Goal: Transaction & Acquisition: Purchase product/service

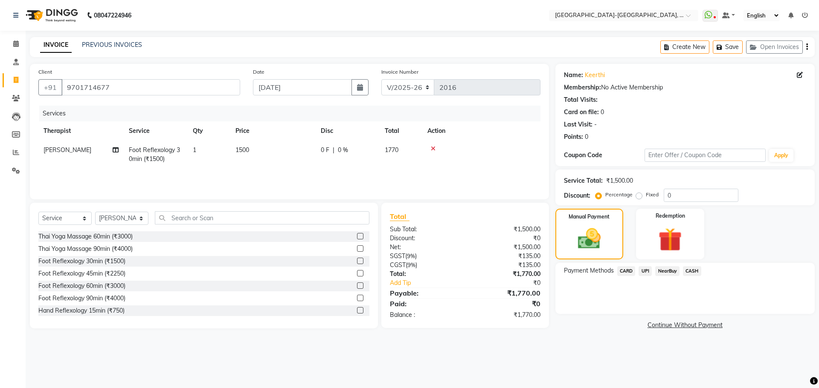
select select "5851"
select select "service"
select select "40952"
click at [697, 51] on button "Create New" at bounding box center [684, 47] width 49 height 13
select select "service"
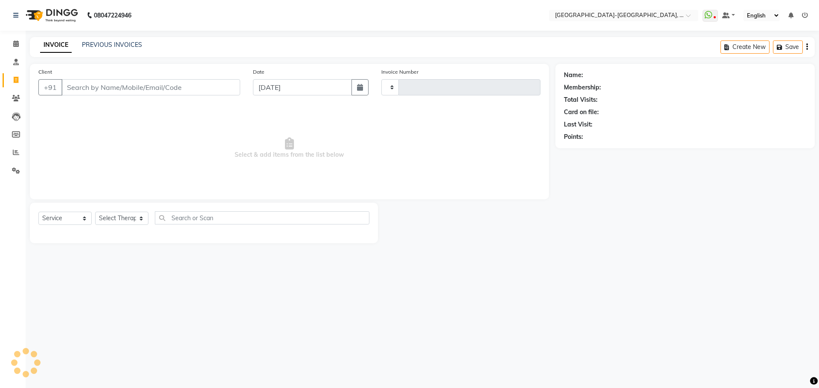
type input "2016"
select select "5851"
click at [110, 85] on input "Client" at bounding box center [150, 87] width 179 height 16
click at [94, 91] on input "Client" at bounding box center [150, 87] width 179 height 16
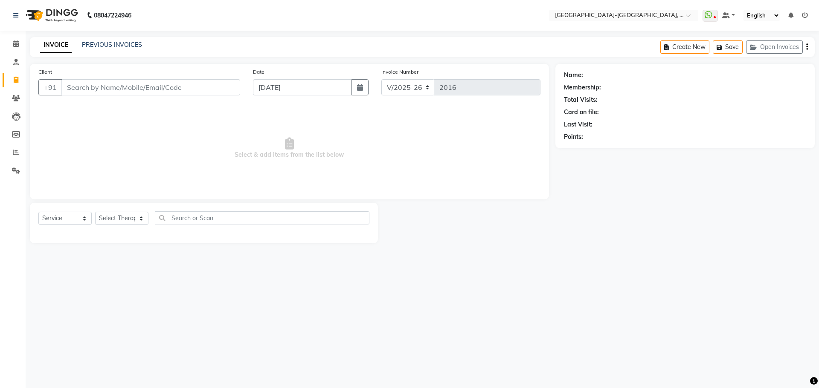
click at [147, 88] on input "Client" at bounding box center [150, 87] width 179 height 16
type input "9100845525"
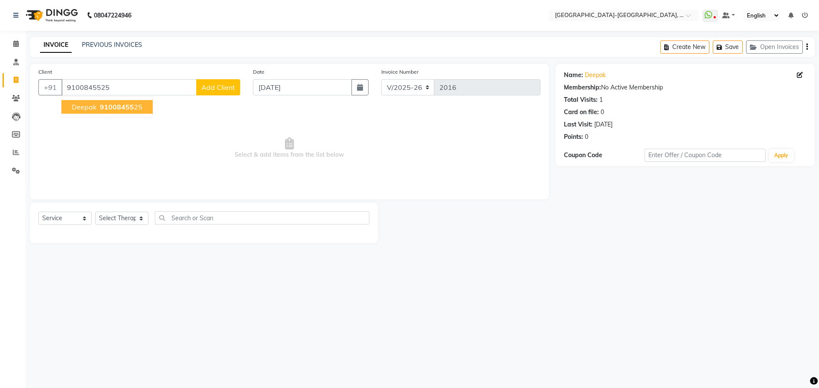
click at [126, 102] on button "Deepak 91008455 25" at bounding box center [106, 107] width 91 height 14
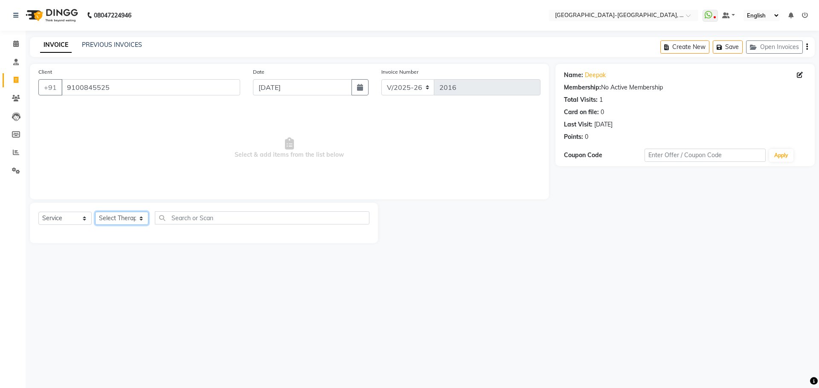
drag, startPoint x: 124, startPoint y: 218, endPoint x: 120, endPoint y: 231, distance: 12.9
click at [124, 218] on select "Select Therapist Adakho Bone Hridziia Iris Katene Kholu Mayio Mohit Moru P Hrii…" at bounding box center [121, 218] width 53 height 13
select select "90648"
click at [95, 212] on select "Select Therapist Adakho Bone Hridziia Iris Katene Kholu Mayio Mohit Moru P Hrii…" at bounding box center [121, 218] width 53 height 13
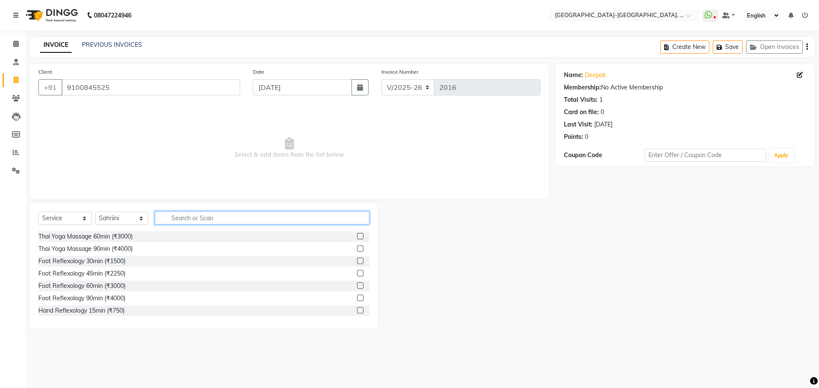
click at [197, 214] on input "text" at bounding box center [262, 217] width 214 height 13
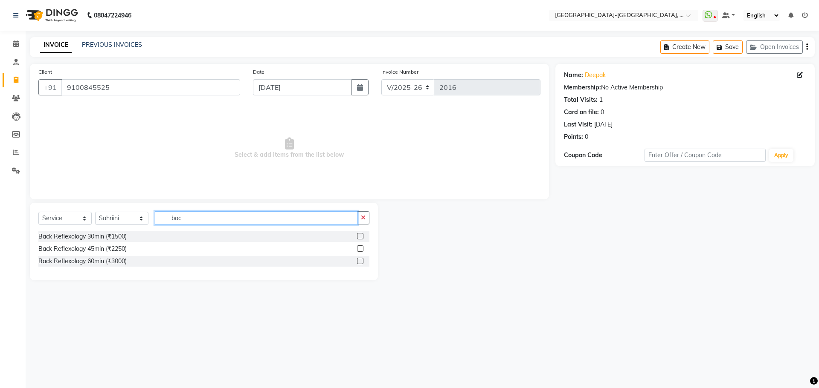
type input "bac"
click at [139, 219] on select "Select Therapist Adakho Bone Hridziia Iris Katene Kholu Mayio Mohit Moru P Hrii…" at bounding box center [121, 218] width 53 height 13
select select "49851"
click at [95, 212] on select "Select Therapist Adakho Bone Hridziia Iris Katene Kholu Mayio Mohit Moru P Hrii…" at bounding box center [121, 218] width 53 height 13
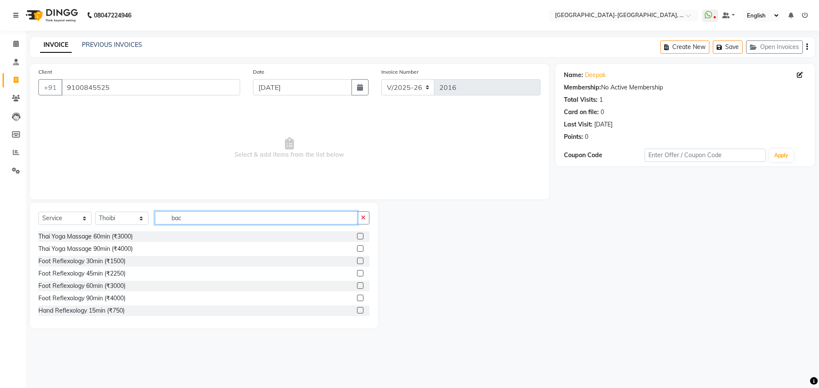
click at [197, 217] on input "bac" at bounding box center [256, 217] width 203 height 13
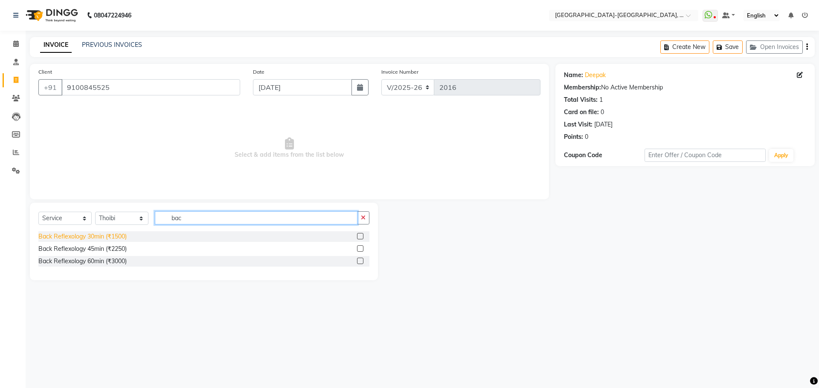
type input "bac"
click at [115, 239] on div "Back Reflexology 30min (₹1500)" at bounding box center [82, 236] width 88 height 9
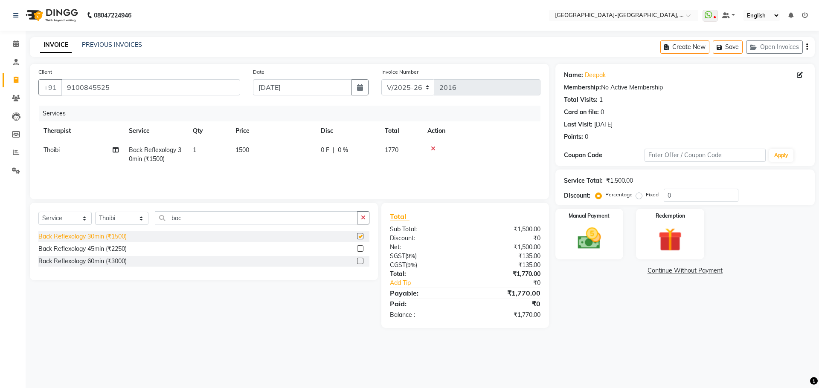
checkbox input "false"
click at [593, 237] on img at bounding box center [589, 239] width 40 height 28
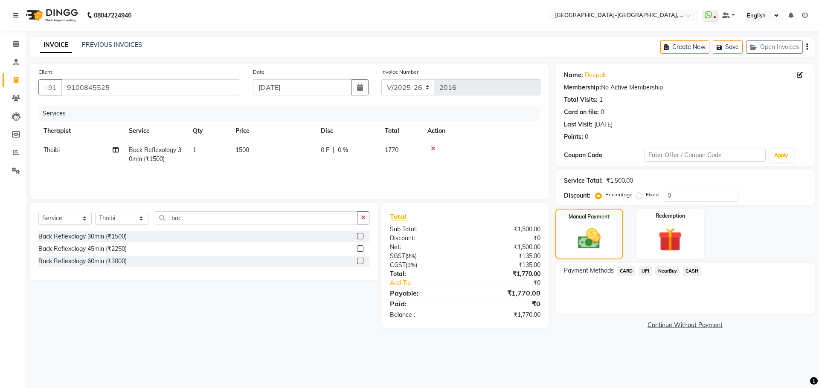
click at [643, 269] on span "UPI" at bounding box center [644, 271] width 13 height 10
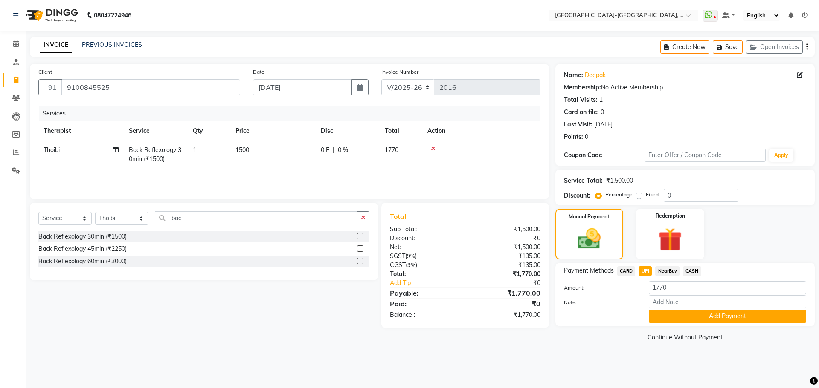
click at [625, 272] on span "CARD" at bounding box center [626, 271] width 18 height 10
click at [682, 320] on button "Add Payment" at bounding box center [726, 316] width 157 height 13
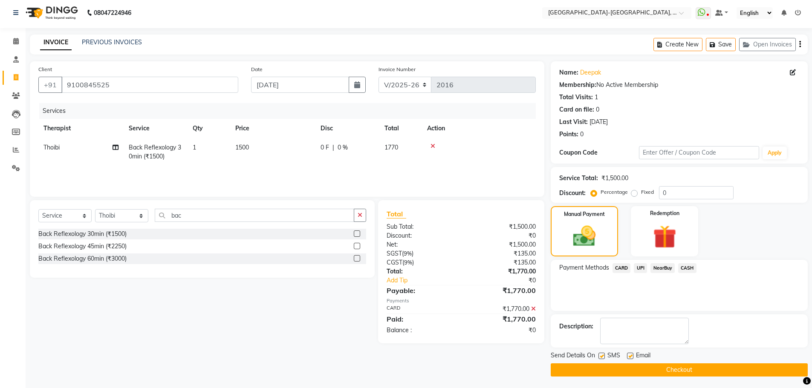
scroll to position [4, 0]
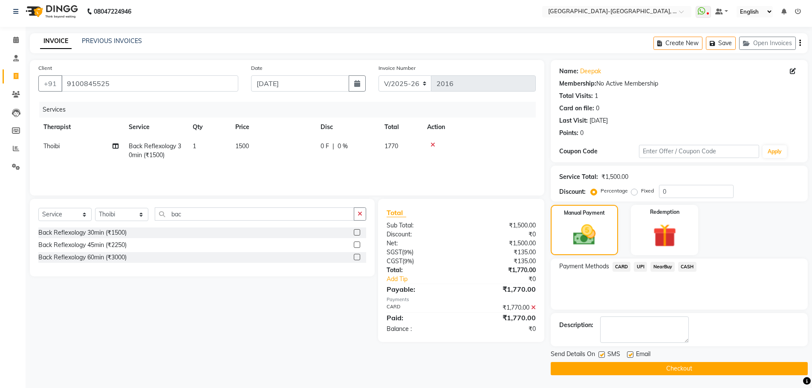
click at [649, 368] on button "Checkout" at bounding box center [679, 368] width 257 height 13
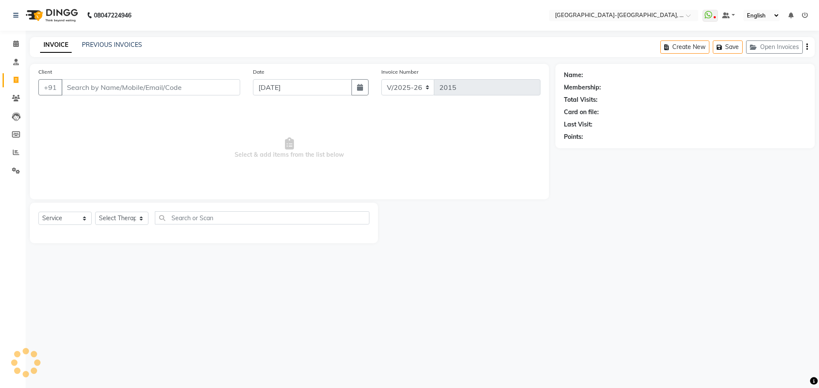
select select "5851"
select select "service"
click at [116, 43] on link "PREVIOUS INVOICES" at bounding box center [112, 45] width 60 height 8
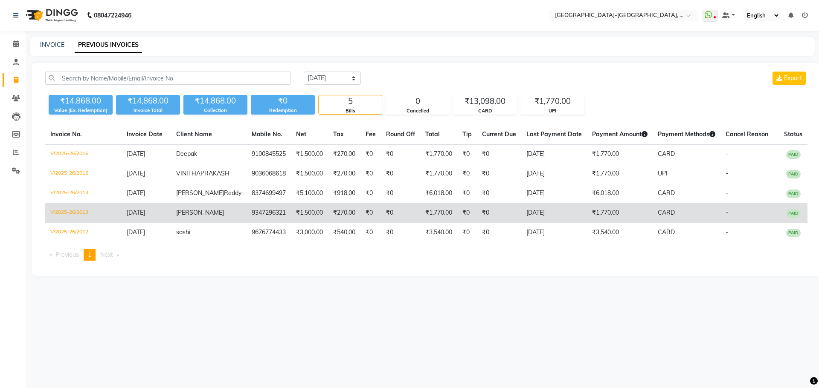
click at [199, 217] on span "sharath" at bounding box center [200, 213] width 48 height 8
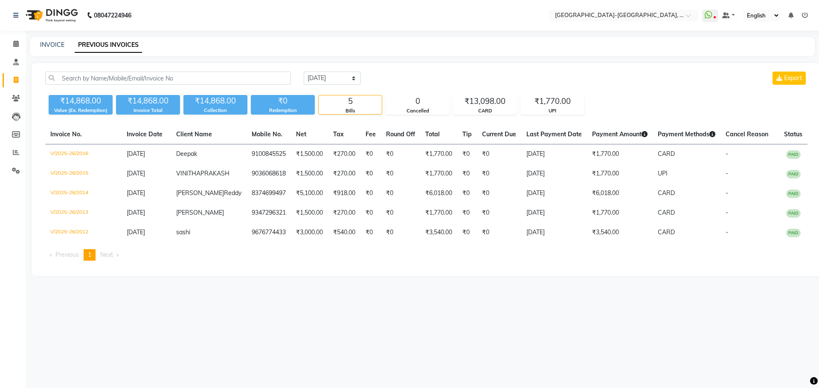
click at [2, 86] on li "Invoice" at bounding box center [13, 80] width 26 height 18
click at [14, 83] on span at bounding box center [16, 80] width 15 height 10
select select "5851"
select select "service"
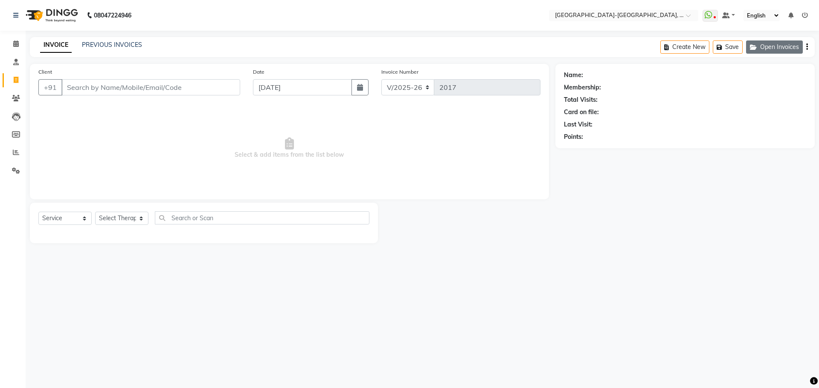
click at [782, 44] on button "Open Invoices" at bounding box center [774, 47] width 57 height 13
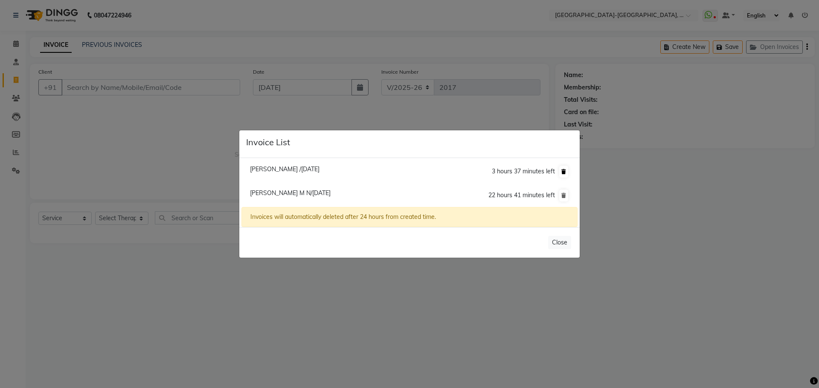
click at [559, 171] on button at bounding box center [563, 172] width 9 height 12
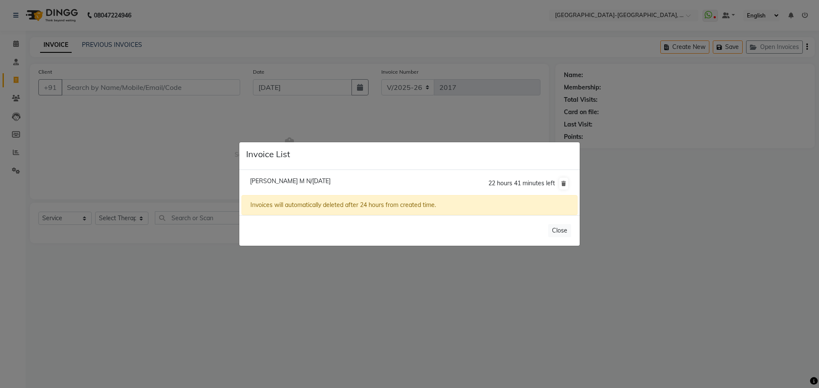
click at [263, 181] on span "Gupta M N/04 September 2025" at bounding box center [290, 181] width 81 height 8
type input "9440044471"
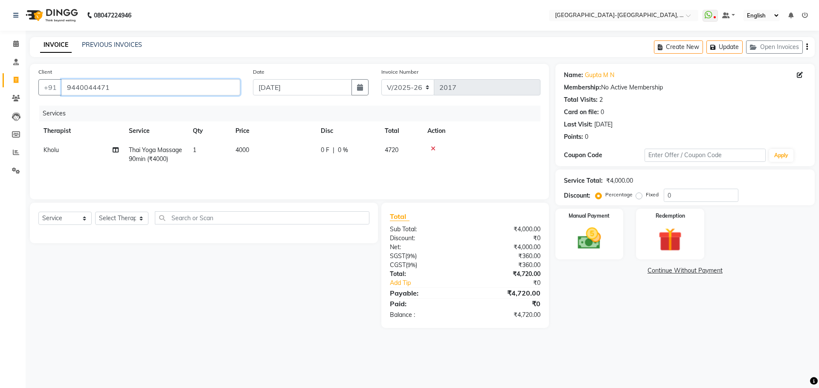
click at [119, 88] on input "9440044471" at bounding box center [150, 87] width 179 height 16
click at [91, 43] on link "PREVIOUS INVOICES" at bounding box center [112, 45] width 60 height 8
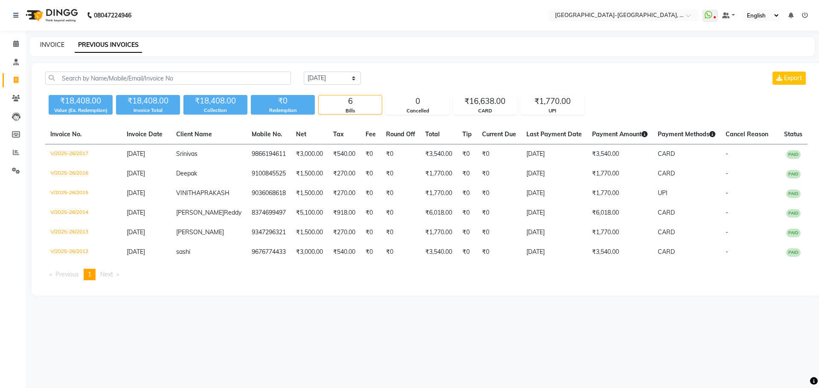
click at [57, 48] on link "INVOICE" at bounding box center [52, 45] width 24 height 8
select select "service"
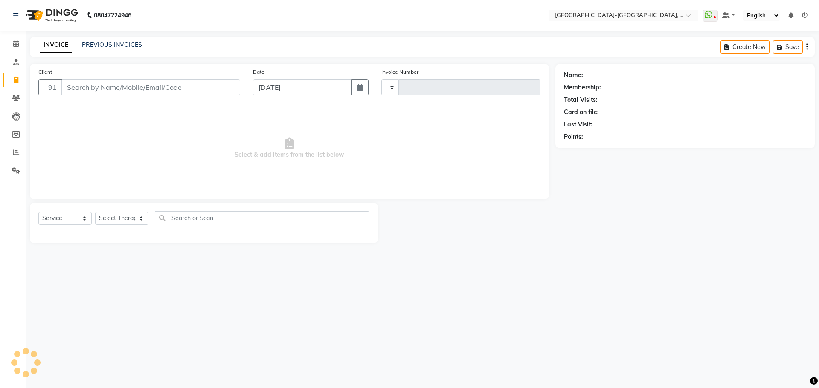
type input "2018"
select select "5851"
click at [16, 97] on icon at bounding box center [16, 98] width 8 height 6
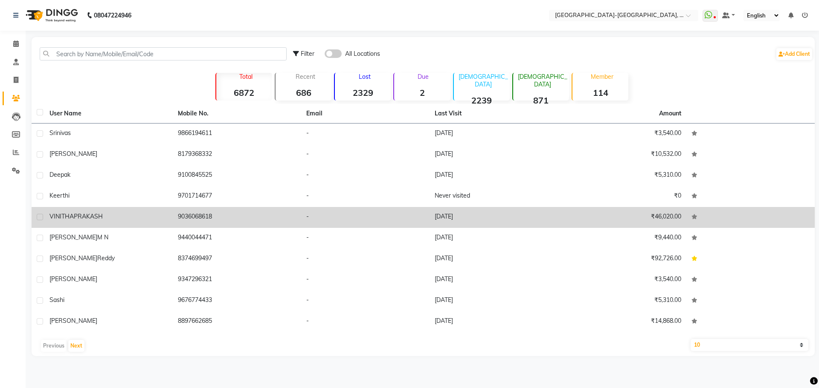
click at [116, 214] on div "VINITHA PRAKASH" at bounding box center [108, 216] width 118 height 9
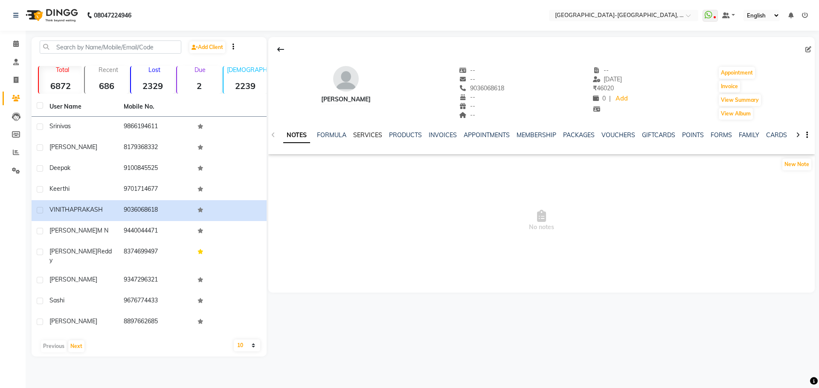
click at [362, 136] on link "SERVICES" at bounding box center [367, 135] width 29 height 8
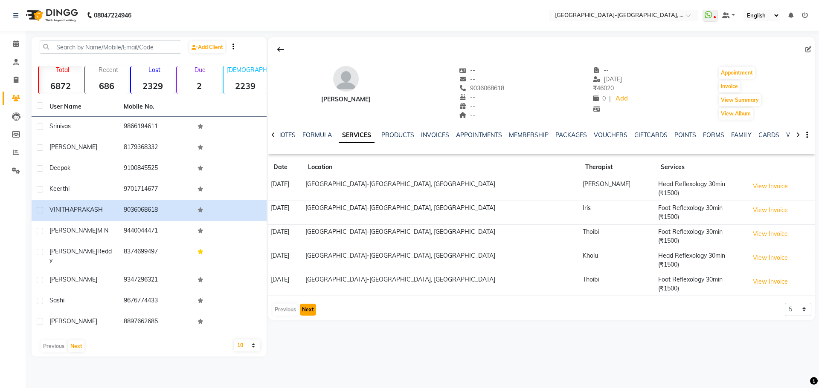
click at [309, 304] on button "Next" at bounding box center [308, 310] width 16 height 12
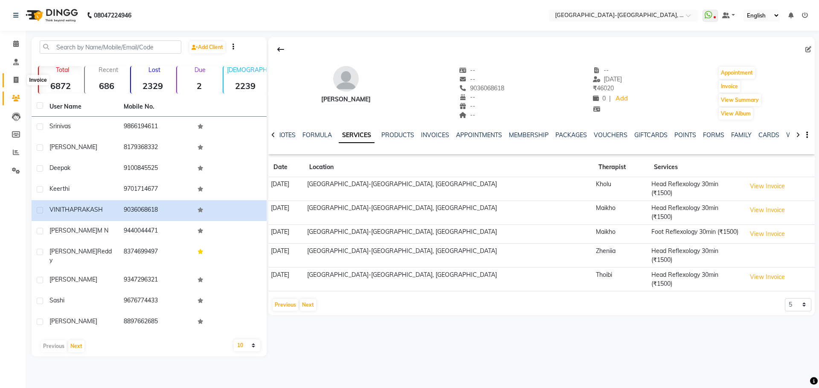
click at [16, 77] on icon at bounding box center [16, 80] width 5 height 6
select select "service"
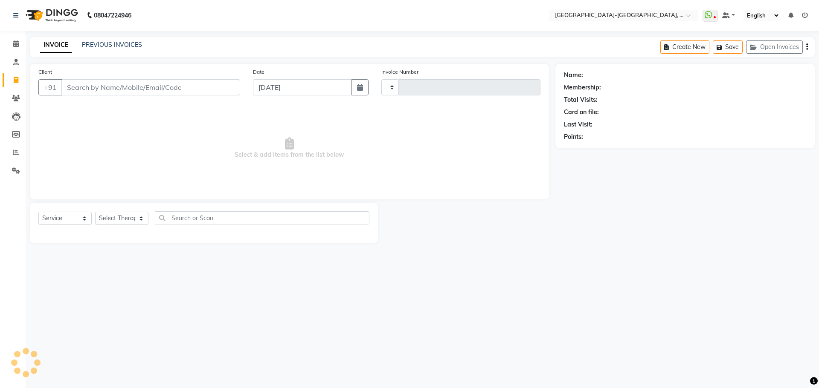
type input "2018"
select select "5851"
click at [95, 47] on link "PREVIOUS INVOICES" at bounding box center [112, 45] width 60 height 8
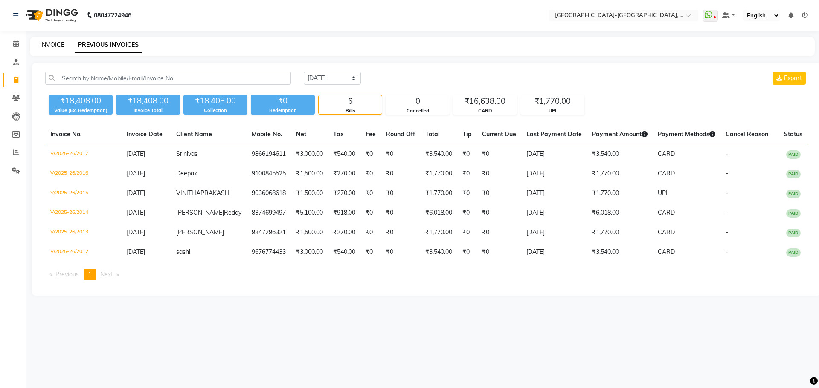
click at [53, 43] on link "INVOICE" at bounding box center [52, 45] width 24 height 8
select select "5851"
select select "service"
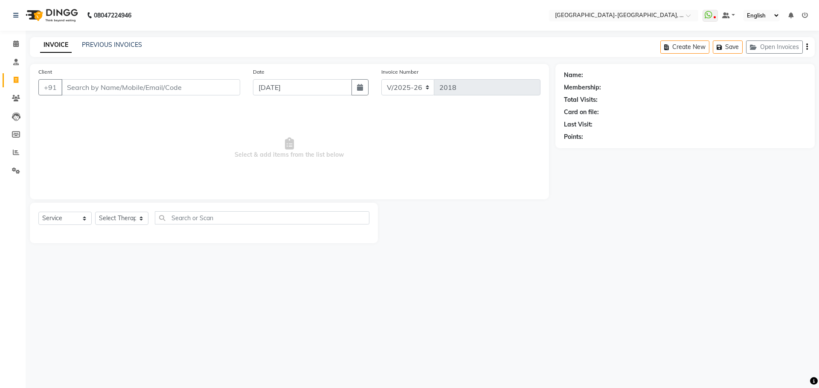
click at [190, 87] on input "Client" at bounding box center [150, 87] width 179 height 16
click at [202, 82] on input "Client" at bounding box center [150, 87] width 179 height 16
click at [203, 82] on input "Client" at bounding box center [150, 87] width 179 height 16
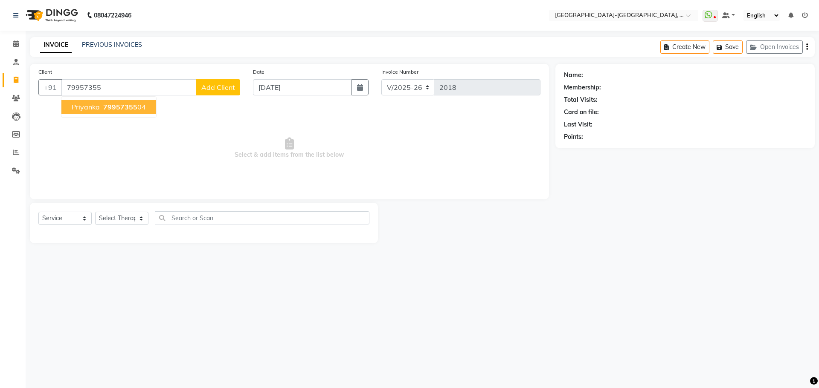
click at [131, 108] on span "79957355" at bounding box center [120, 107] width 34 height 9
type input "7995735504"
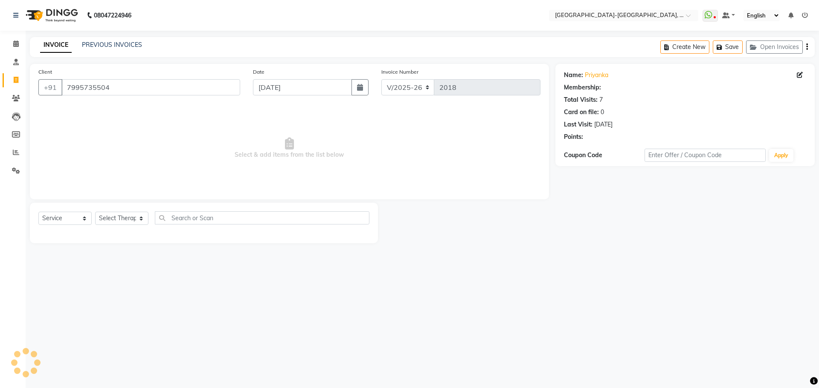
select select "1: Object"
click at [124, 223] on select "Select Therapist Adakho Bone Hridziia Iris Katene Kholu Mayio Mohit Moru P Hrii…" at bounding box center [121, 218] width 53 height 13
click at [592, 71] on link "Priyanka" at bounding box center [596, 75] width 23 height 9
click at [135, 221] on select "Select Therapist Adakho Bone Hridziia Iris Katene Kholu Mayio Mohit Moru P Hrii…" at bounding box center [121, 218] width 53 height 13
select select "49851"
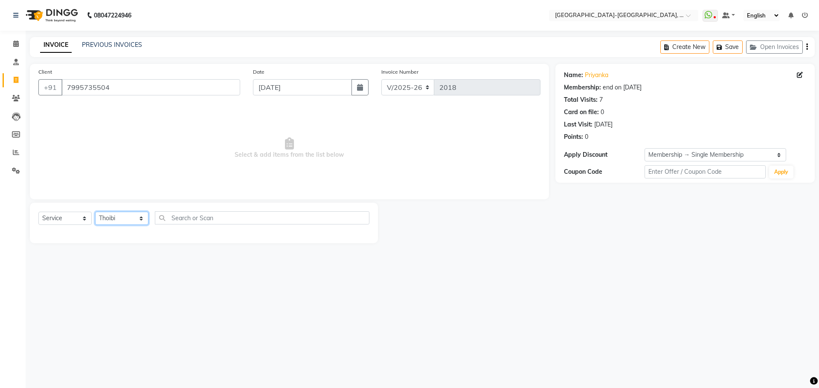
click at [95, 212] on select "Select Therapist Adakho Bone Hridziia Iris Katene Kholu Mayio Mohit Moru P Hrii…" at bounding box center [121, 218] width 53 height 13
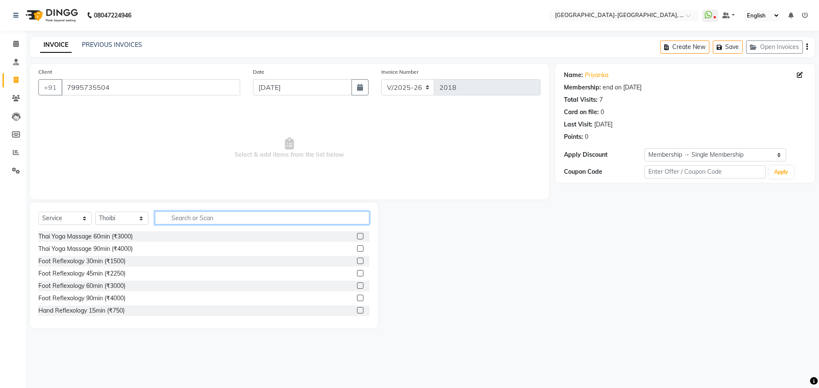
click at [203, 214] on input "text" at bounding box center [262, 217] width 214 height 13
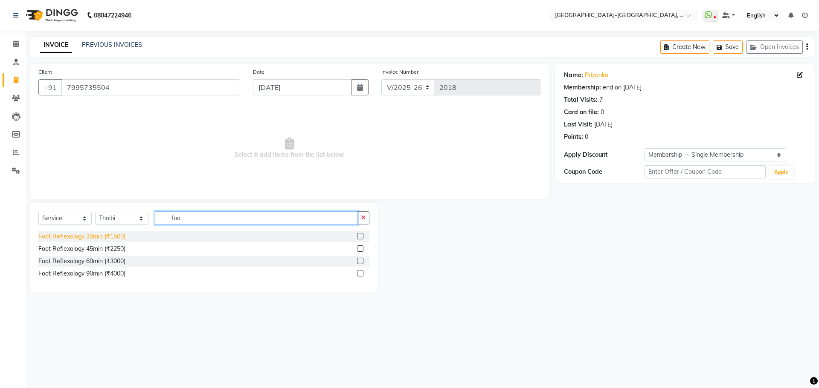
type input "foo"
click at [101, 238] on div "Foot Reflexology 30min (₹1500)" at bounding box center [81, 236] width 87 height 9
checkbox input "false"
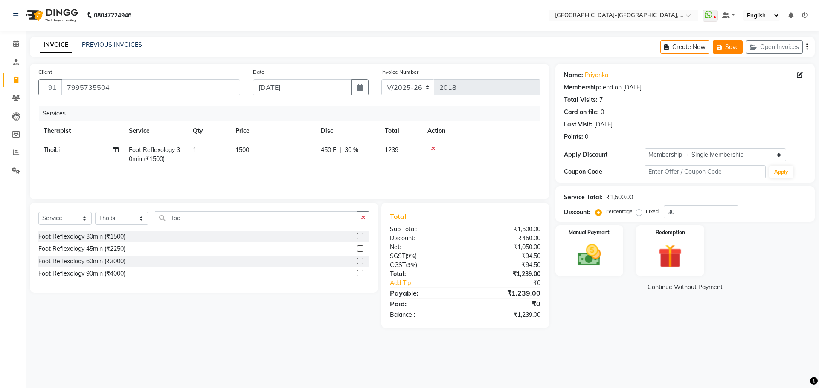
click at [727, 49] on button "Save" at bounding box center [727, 47] width 30 height 13
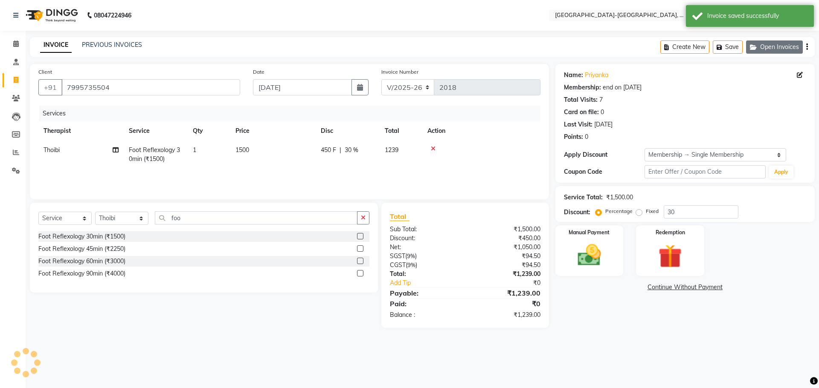
click at [762, 44] on button "Open Invoices" at bounding box center [774, 47] width 57 height 13
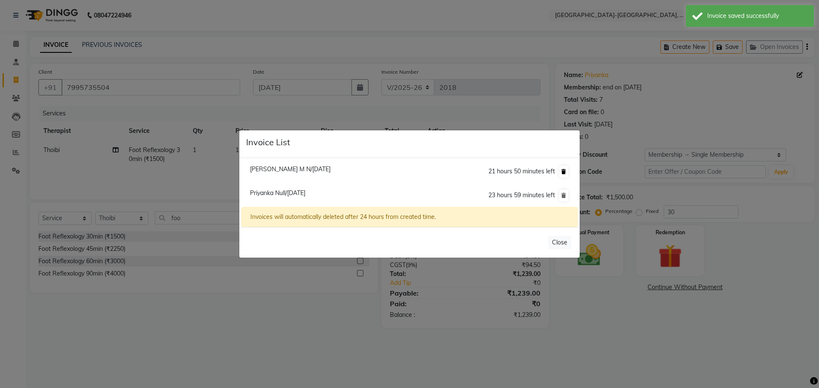
click at [561, 173] on icon at bounding box center [563, 171] width 5 height 5
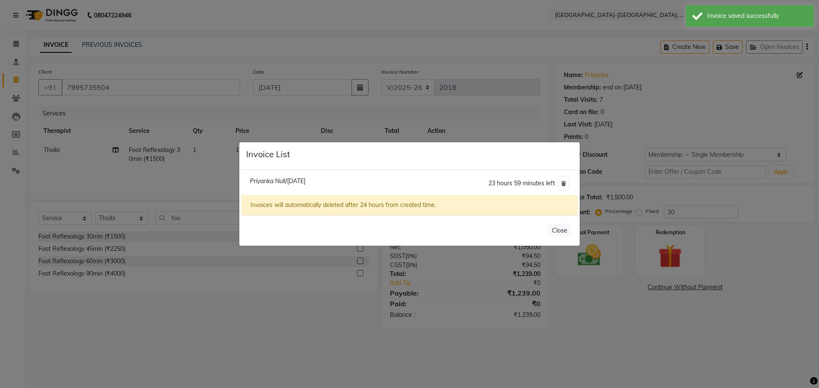
click at [322, 123] on ngb-modal-window "Invoice List Priyanka Null/04 September 2025 23 hours 59 minutes left Invoices …" at bounding box center [409, 194] width 819 height 388
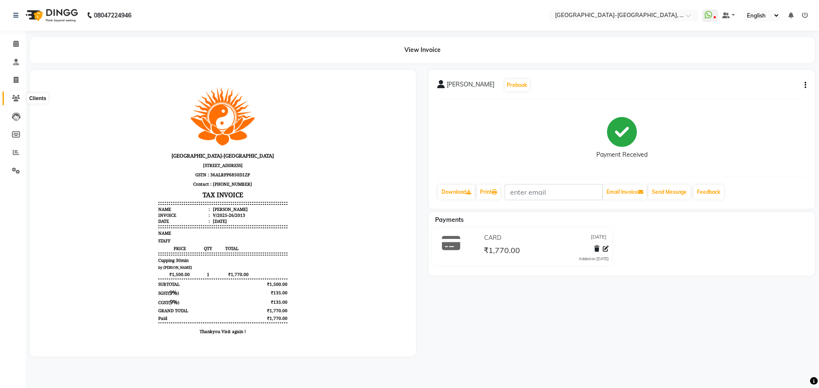
click at [15, 98] on icon at bounding box center [16, 98] width 8 height 6
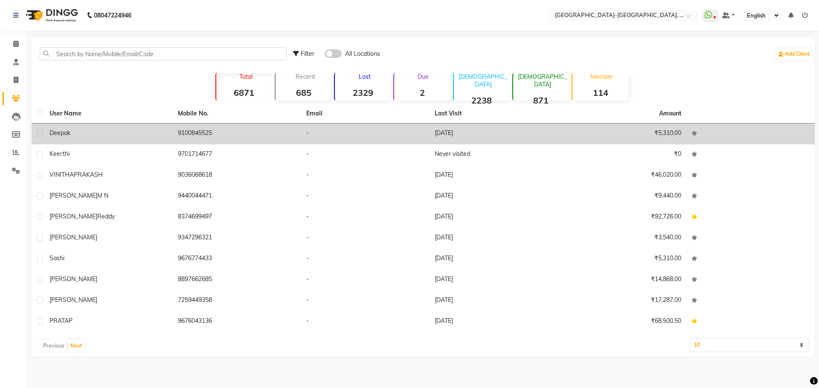
click at [61, 134] on span "Deepak" at bounding box center [59, 133] width 21 height 8
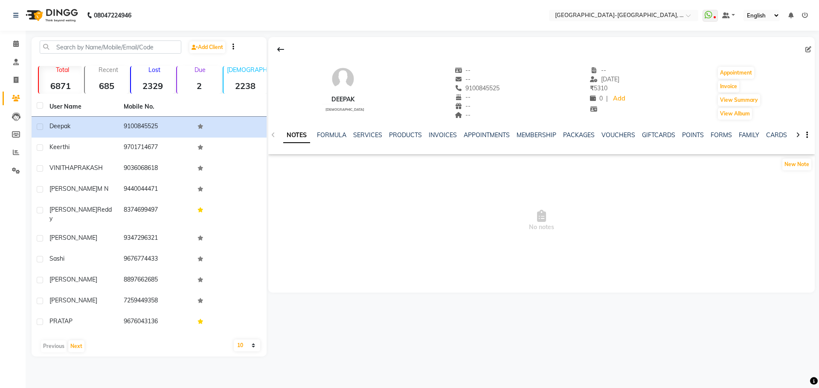
click at [457, 136] on ul "NOTES FORMULA SERVICES PRODUCTS INVOICES APPOINTMENTS MEMBERSHIP PACKAGES VOUCH…" at bounding box center [553, 135] width 541 height 9
click at [443, 137] on link "INVOICES" at bounding box center [442, 135] width 28 height 8
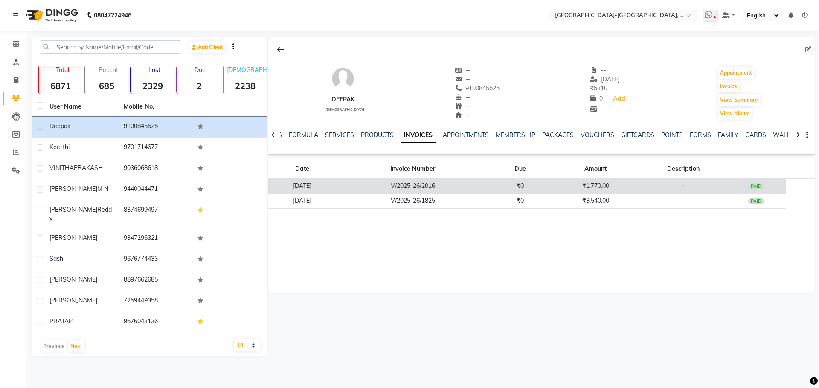
click at [460, 188] on td "V/2025-26/2016" at bounding box center [412, 186] width 153 height 15
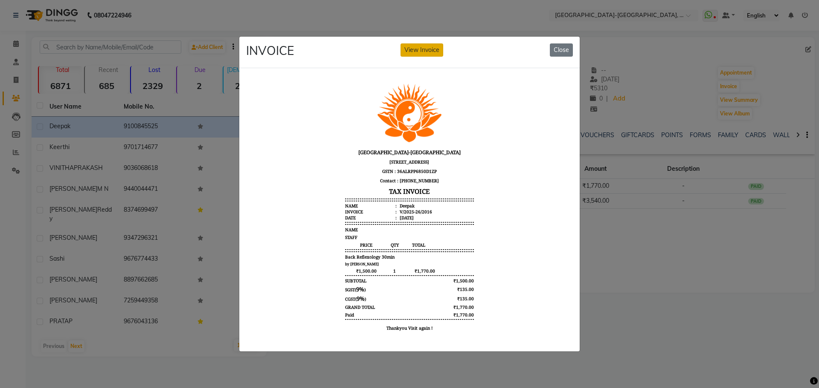
click at [417, 43] on button "View Invoice" at bounding box center [421, 49] width 43 height 13
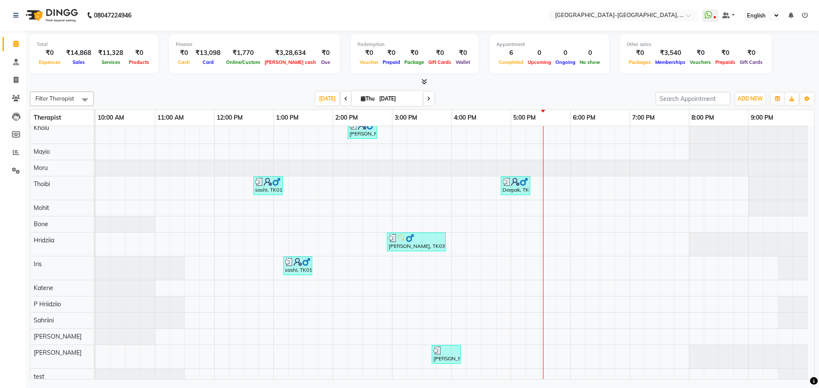
scroll to position [28, 0]
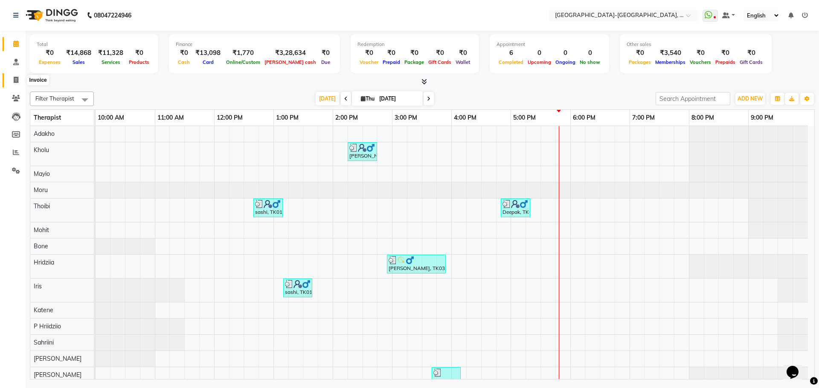
click at [18, 78] on icon at bounding box center [16, 80] width 5 height 6
select select "5851"
select select "service"
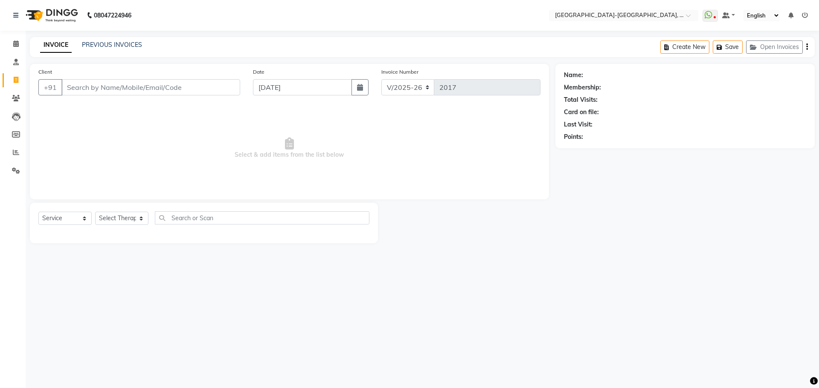
click at [209, 90] on input "Client" at bounding box center [150, 87] width 179 height 16
type input "9866194611"
click at [205, 87] on span "Add Client" at bounding box center [218, 87] width 34 height 9
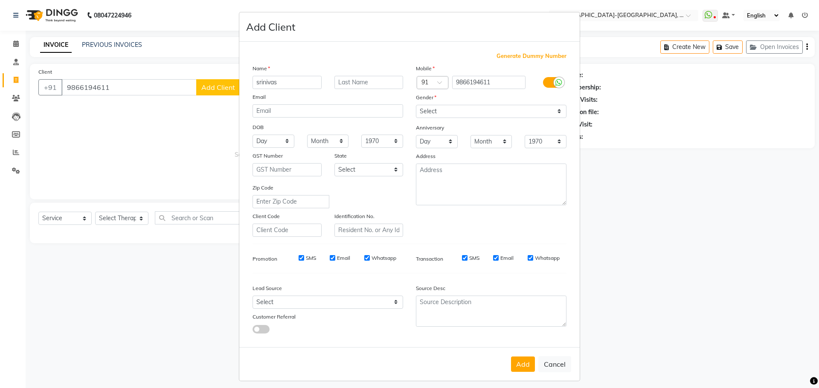
click at [255, 83] on input "srinivas" at bounding box center [286, 82] width 69 height 13
type input "Srinivas"
click at [457, 113] on select "Select [DEMOGRAPHIC_DATA] [DEMOGRAPHIC_DATA] Other Prefer Not To Say" at bounding box center [491, 111] width 151 height 13
select select "[DEMOGRAPHIC_DATA]"
click at [416, 105] on select "Select [DEMOGRAPHIC_DATA] [DEMOGRAPHIC_DATA] Other Prefer Not To Say" at bounding box center [491, 111] width 151 height 13
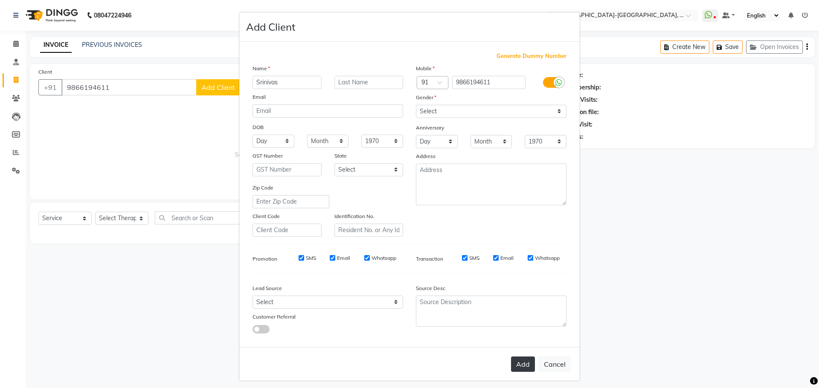
click at [524, 361] on button "Add" at bounding box center [523, 364] width 24 height 15
select select
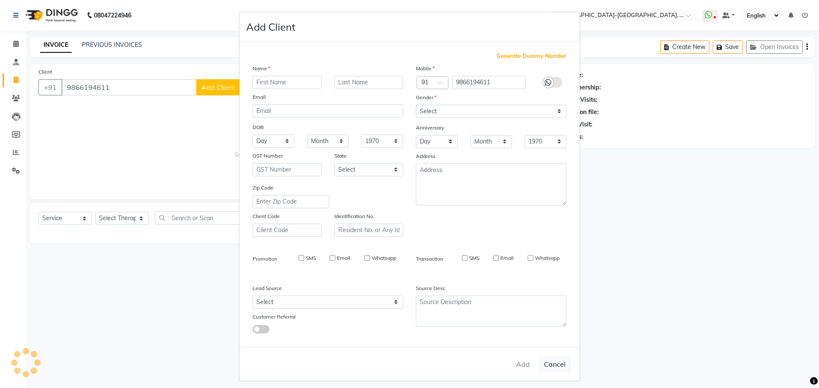
select select
checkbox input "false"
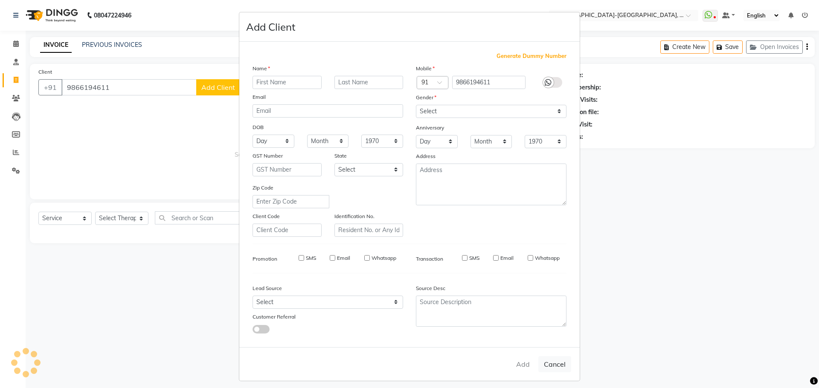
checkbox input "false"
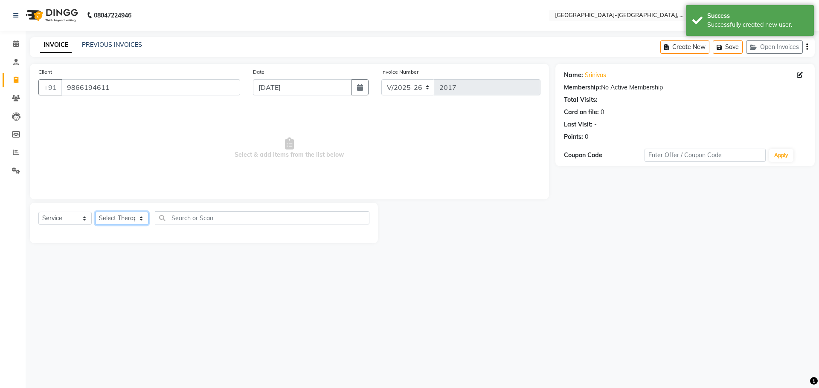
click at [115, 219] on select "Select Therapist Adakho Bone Hridziia Iris Katene Kholu Mayio Mohit Moru P Hrii…" at bounding box center [121, 218] width 53 height 13
select select "40882"
click at [95, 212] on select "Select Therapist Adakho Bone Hridziia Iris Katene Kholu Mayio Mohit Moru P Hrii…" at bounding box center [121, 218] width 53 height 13
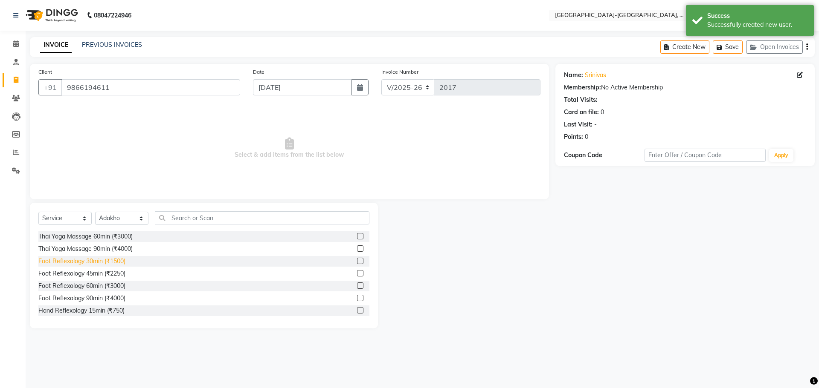
click at [113, 260] on div "Foot Reflexology 30min (₹1500)" at bounding box center [81, 261] width 87 height 9
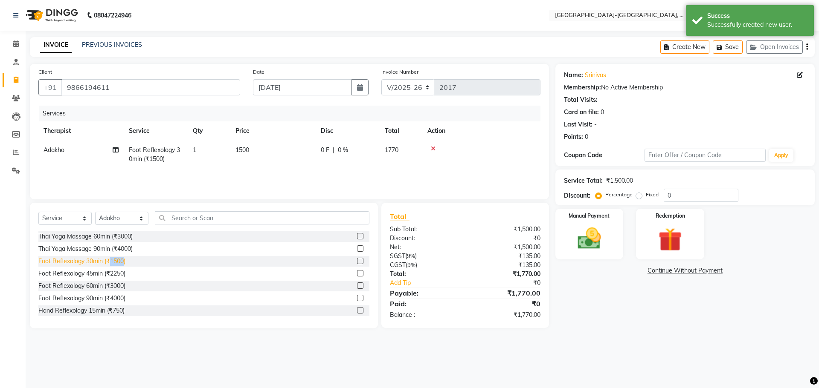
click at [113, 260] on div "Foot Reflexology 30min (₹1500)" at bounding box center [81, 261] width 87 height 9
checkbox input "false"
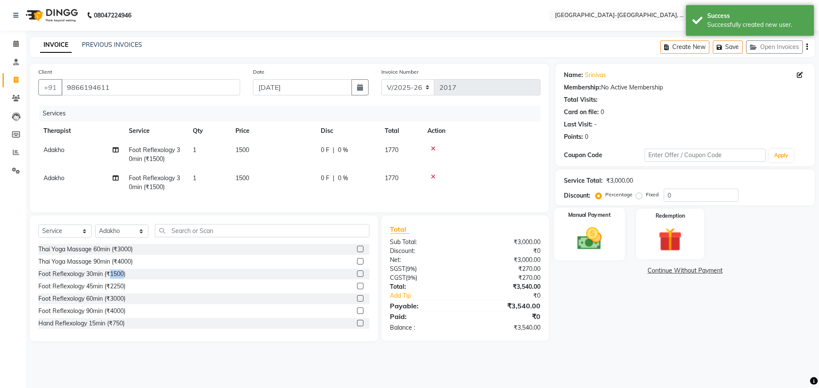
click at [605, 248] on img at bounding box center [589, 239] width 40 height 28
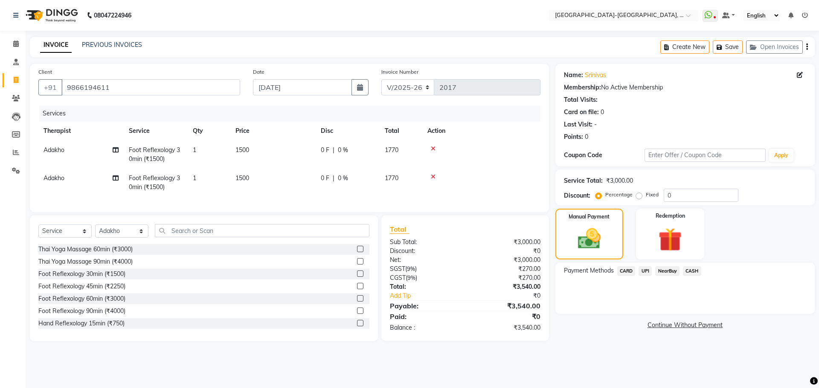
click at [625, 276] on div "CARD" at bounding box center [625, 272] width 22 height 12
click at [625, 275] on span "CARD" at bounding box center [626, 271] width 18 height 10
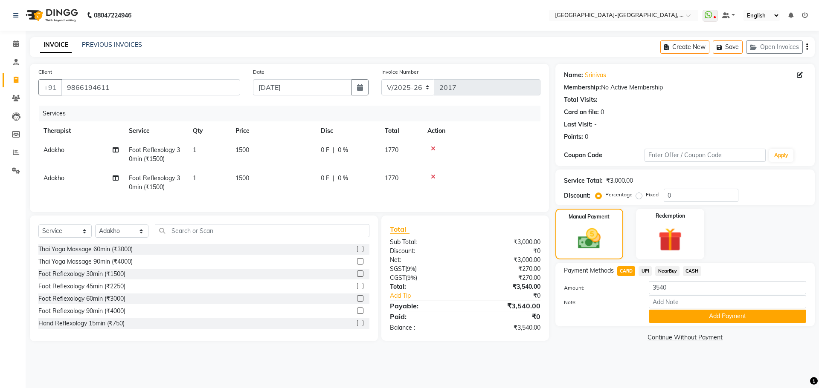
click at [768, 217] on div "Manual Payment Redemption" at bounding box center [685, 234] width 272 height 51
click at [53, 179] on span "Adakho" at bounding box center [53, 178] width 21 height 8
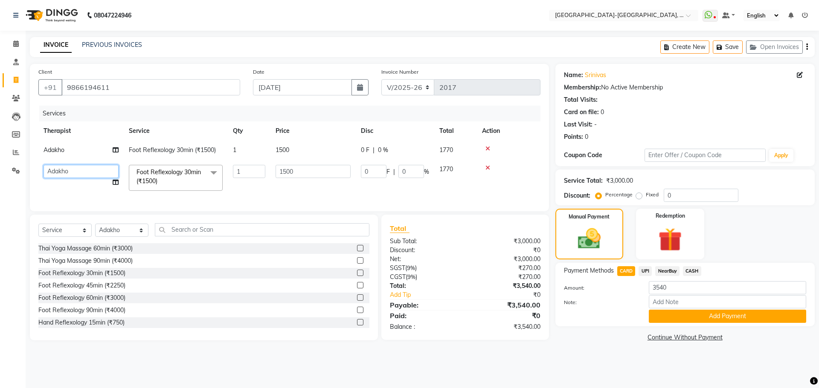
click at [96, 171] on select "Adakho Bone Hridziia Iris Katene Kholu Mayio Mohit Moru P Hriidziio Sahriini Sa…" at bounding box center [80, 171] width 75 height 13
select select "90648"
click at [669, 324] on div "Payment Methods CARD UPI NearBuy CASH Amount: 3540 Note: Add Payment" at bounding box center [684, 295] width 259 height 64
click at [667, 319] on button "Add Payment" at bounding box center [726, 316] width 157 height 13
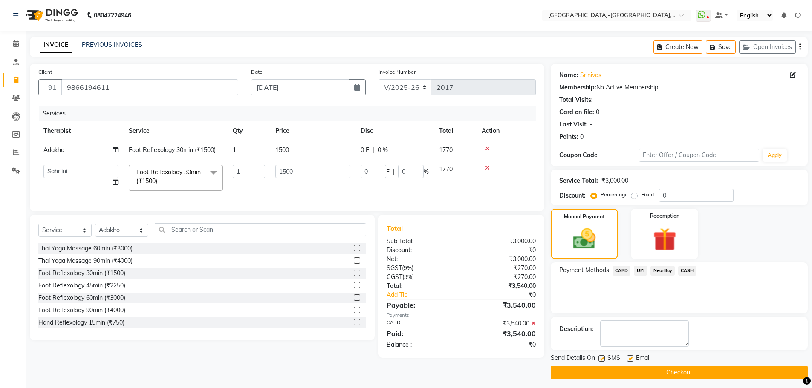
click at [618, 371] on button "Checkout" at bounding box center [679, 372] width 257 height 13
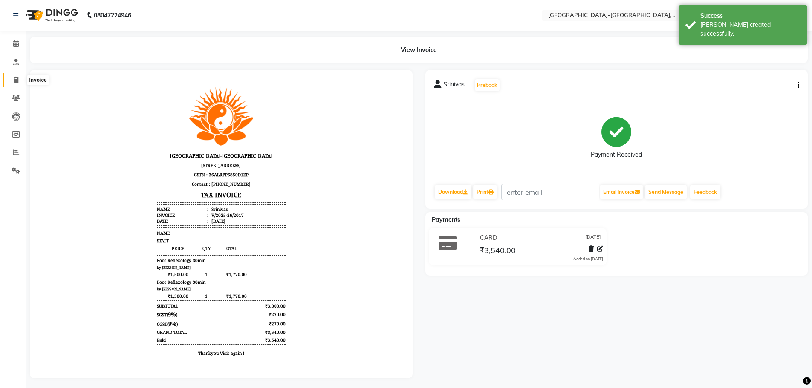
click at [12, 78] on span at bounding box center [16, 80] width 15 height 10
select select "service"
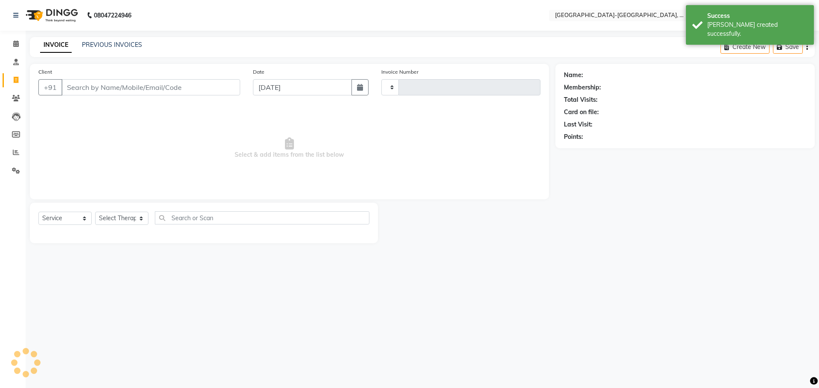
type input "2018"
select select "5851"
click at [111, 47] on link "PREVIOUS INVOICES" at bounding box center [112, 45] width 60 height 8
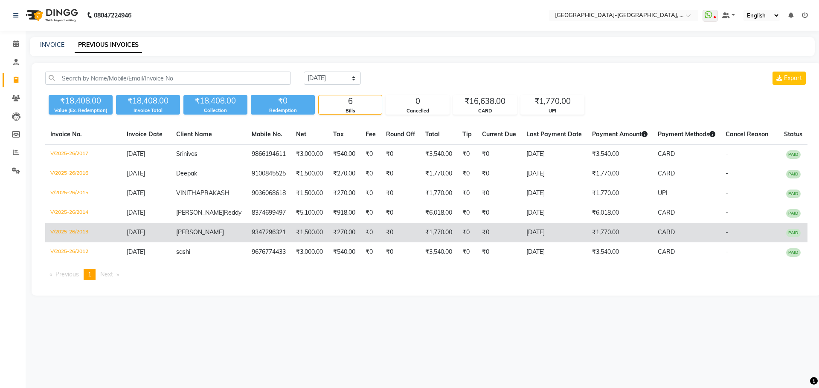
click at [199, 236] on span "sharath" at bounding box center [200, 233] width 48 height 8
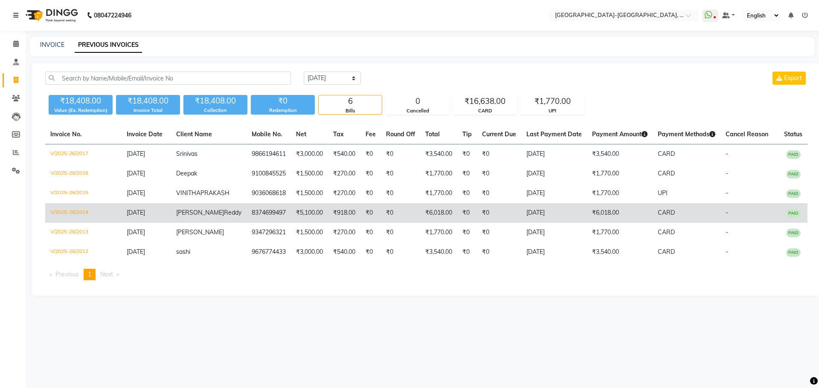
click at [224, 217] on span "Reddy" at bounding box center [232, 213] width 17 height 8
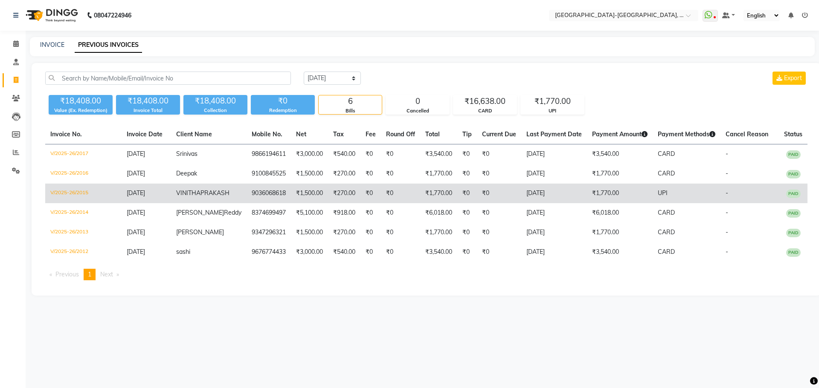
click at [246, 200] on td "9036068618" at bounding box center [268, 194] width 44 height 20
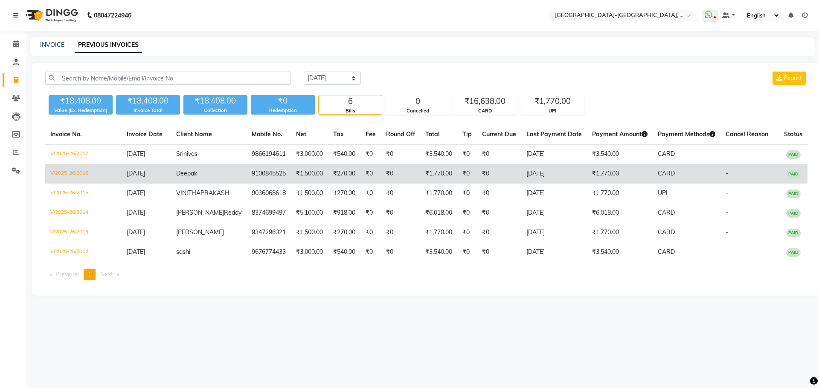
click at [198, 178] on td "Deepak" at bounding box center [208, 174] width 75 height 20
